Goal: Navigation & Orientation: Find specific page/section

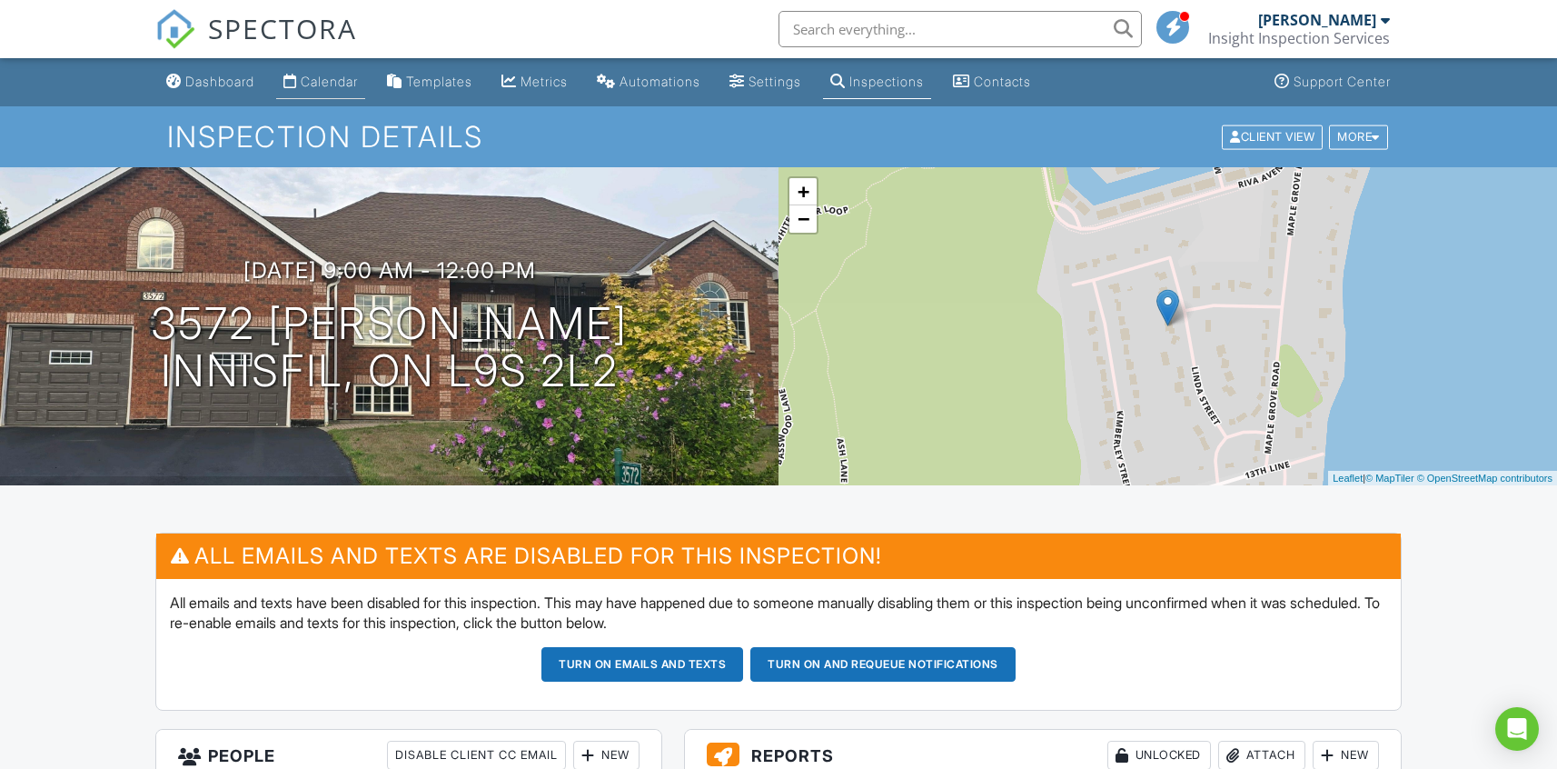
click at [329, 80] on div "Calendar" at bounding box center [329, 81] width 57 height 15
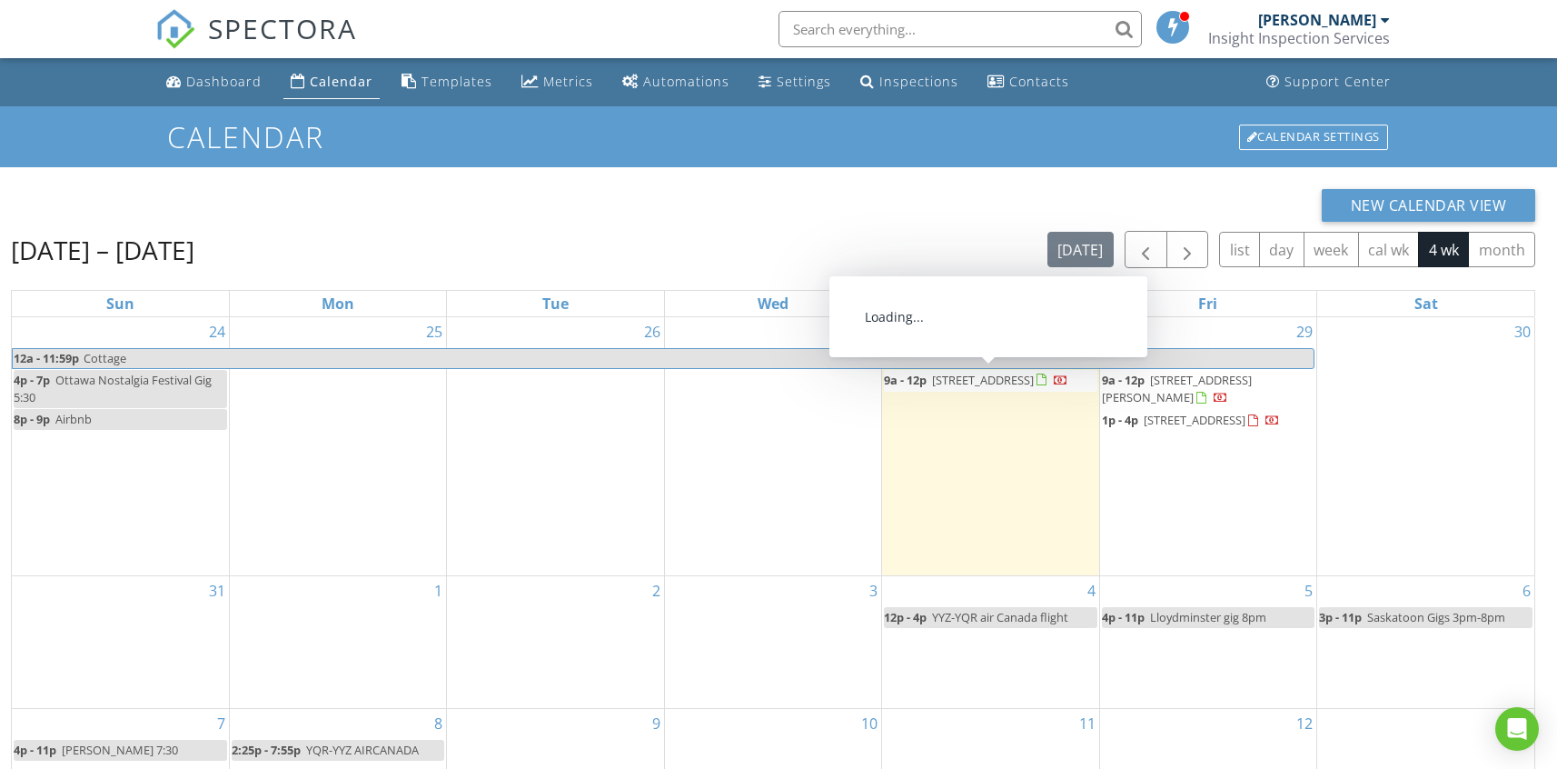
click at [1189, 380] on span "[STREET_ADDRESS][PERSON_NAME]" at bounding box center [1177, 389] width 150 height 34
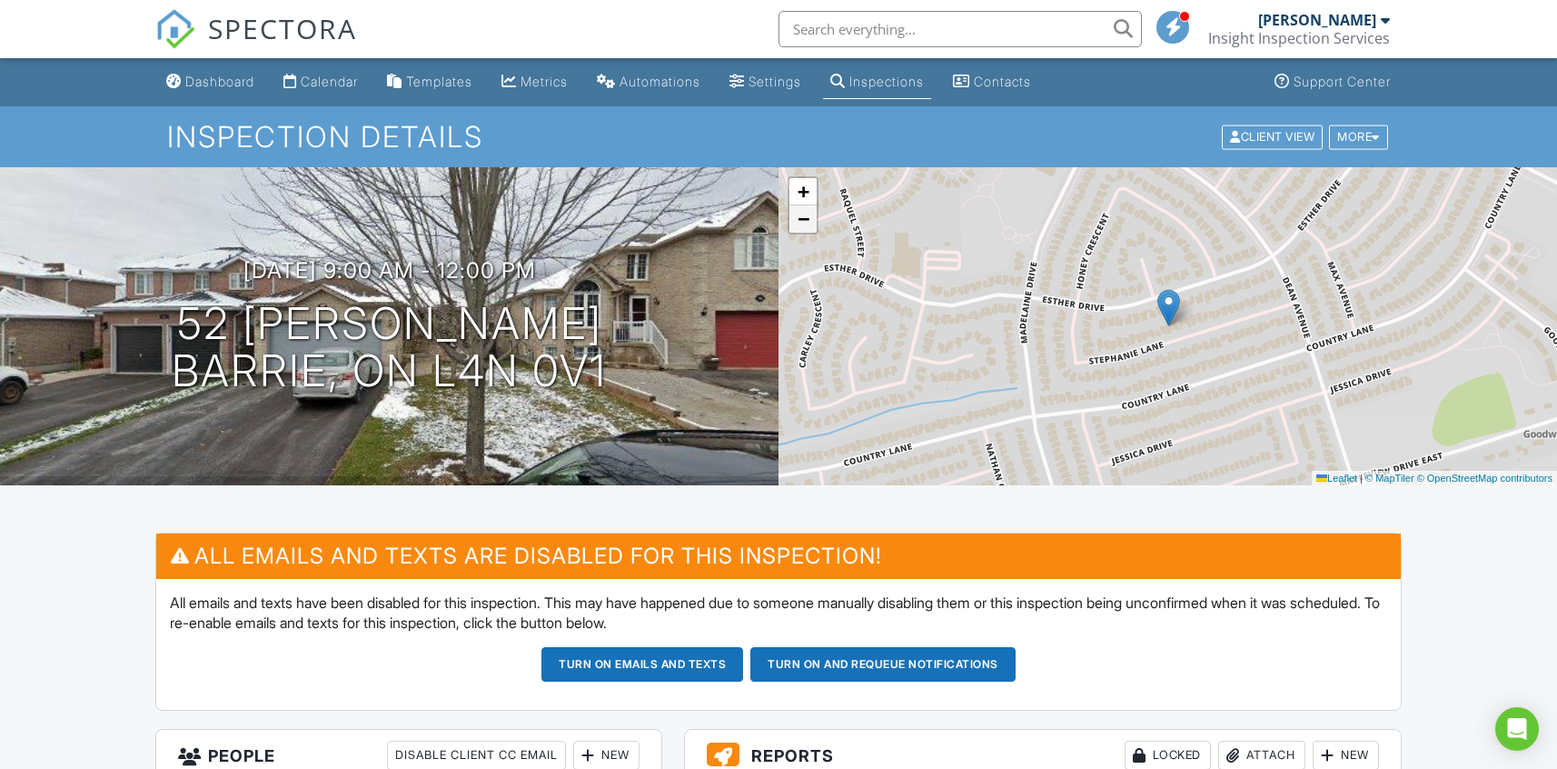
click at [806, 228] on span "−" at bounding box center [804, 218] width 12 height 23
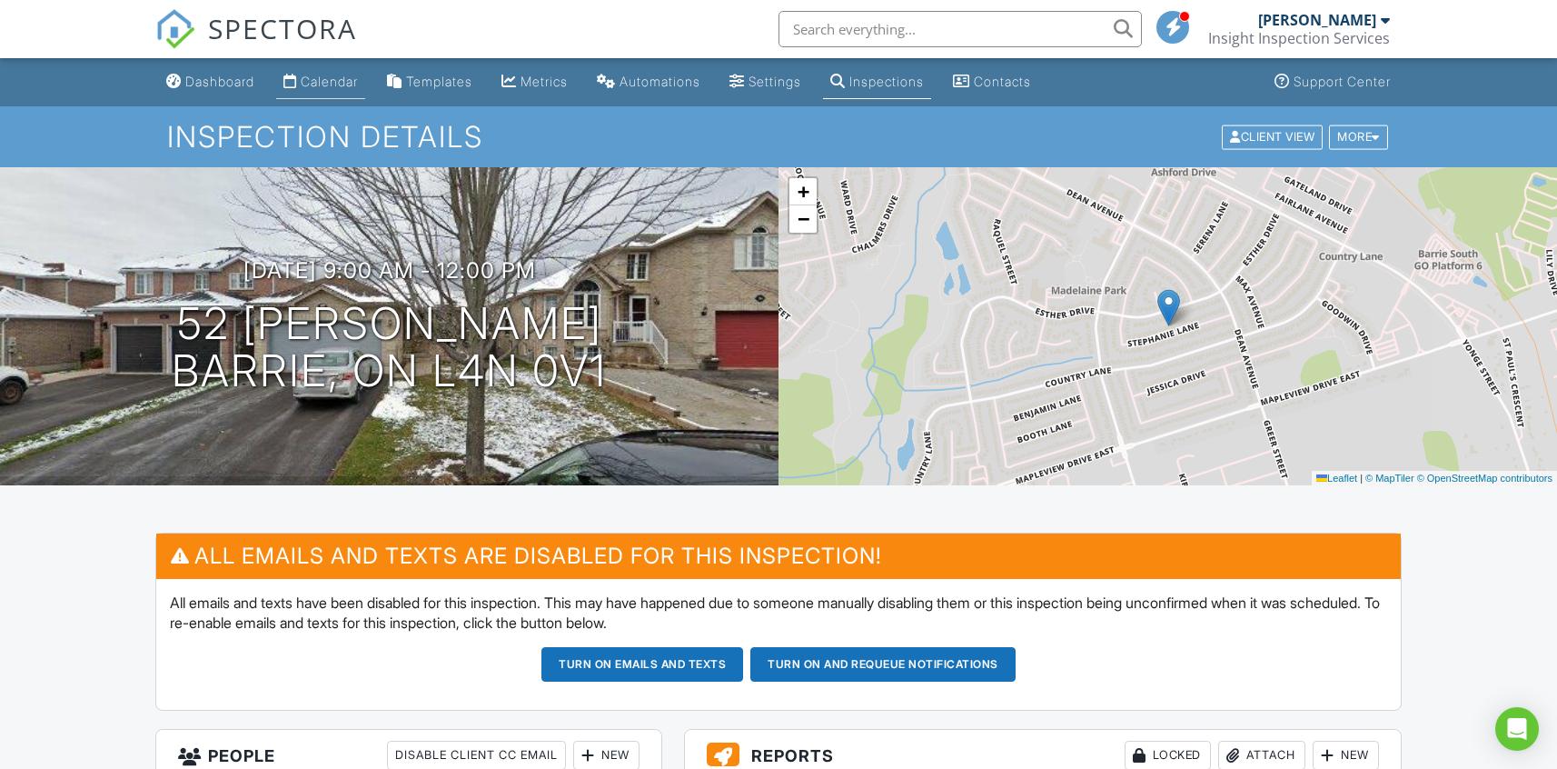
click at [339, 84] on div "Calendar" at bounding box center [329, 81] width 57 height 15
